Goal: Transaction & Acquisition: Purchase product/service

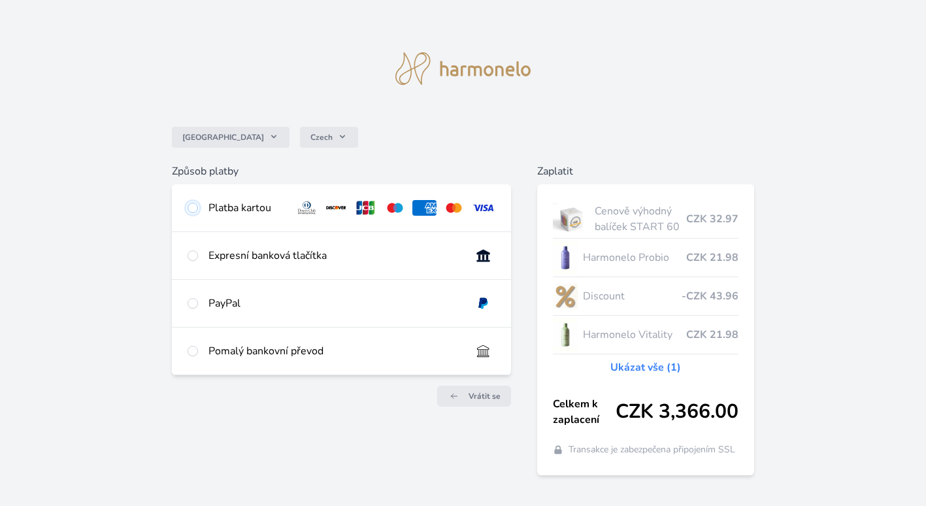
click at [194, 205] on input "radio" at bounding box center [193, 208] width 10 height 10
radio input "true"
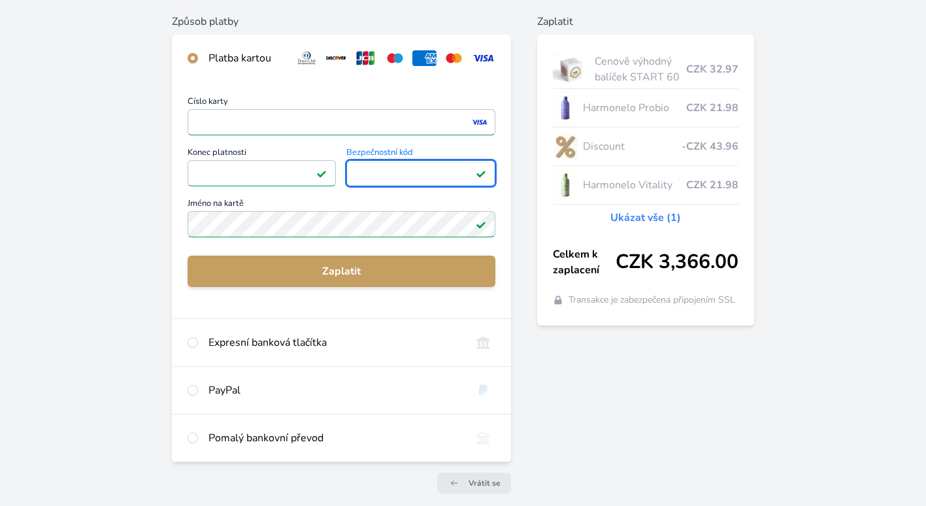
scroll to position [149, 0]
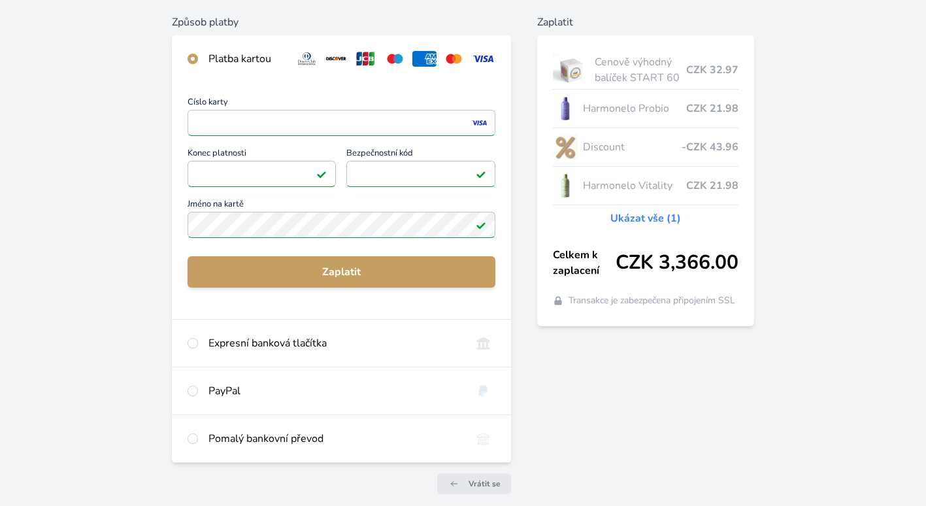
click at [671, 216] on link "Ukázat vše (1)" at bounding box center [646, 218] width 71 height 16
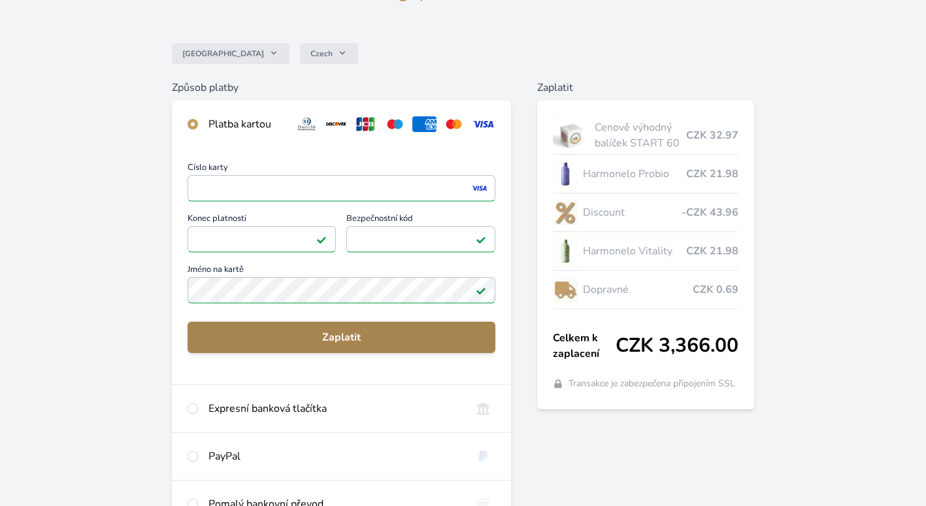
scroll to position [82, 0]
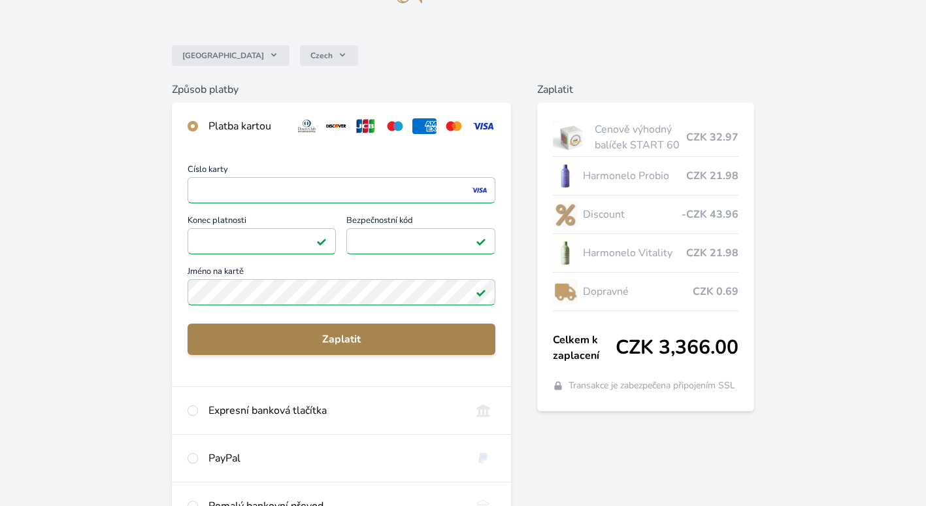
click at [378, 333] on span "Zaplatit" at bounding box center [341, 339] width 287 height 16
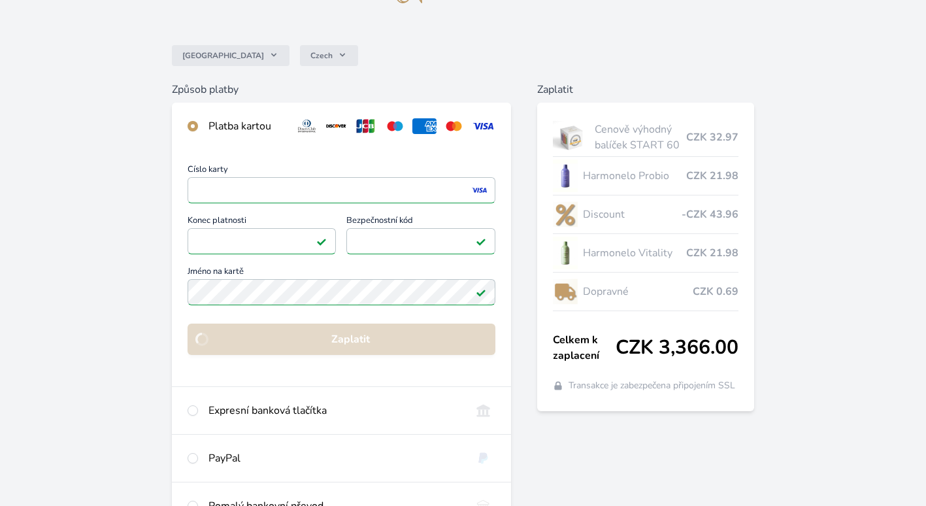
scroll to position [63, 0]
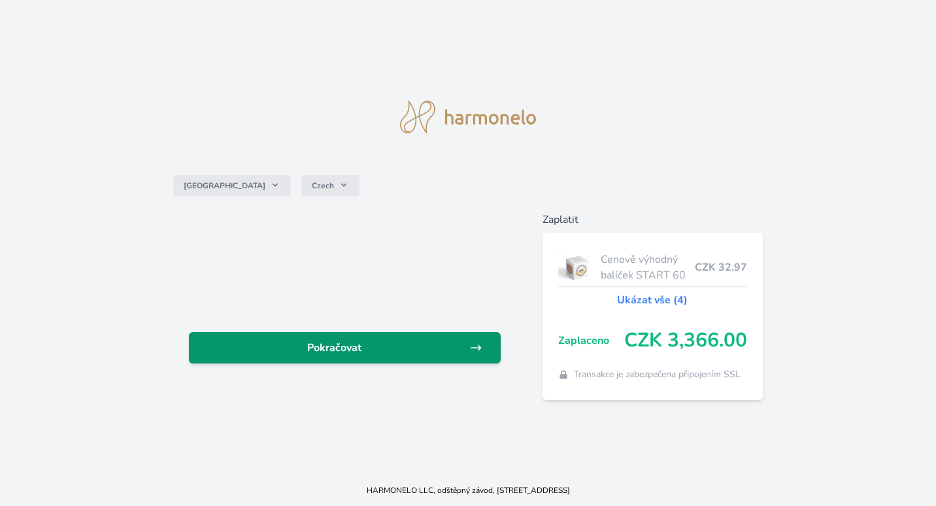
click at [437, 355] on span "Pokračovat" at bounding box center [334, 348] width 270 height 16
